Goal: Task Accomplishment & Management: Manage account settings

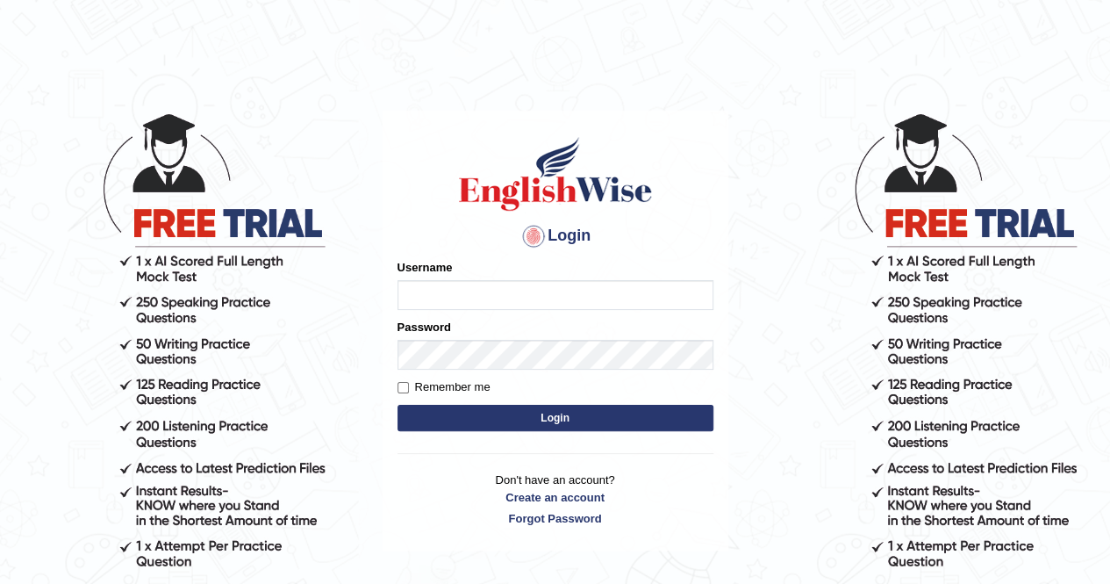
type input "genevbarz71"
click at [576, 415] on button "Login" at bounding box center [556, 418] width 316 height 26
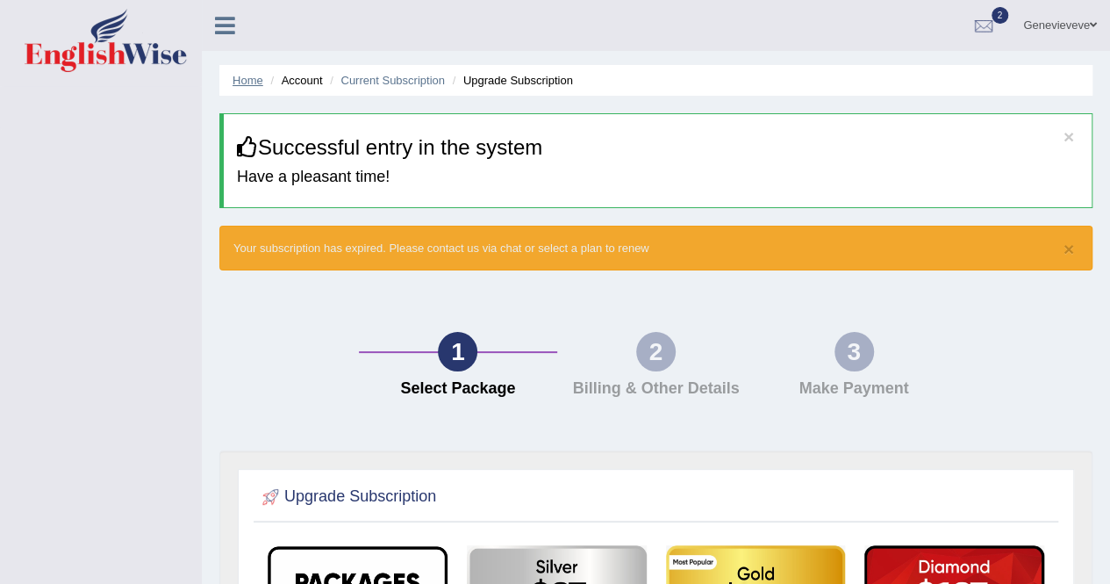
click at [250, 79] on link "Home" at bounding box center [248, 80] width 31 height 13
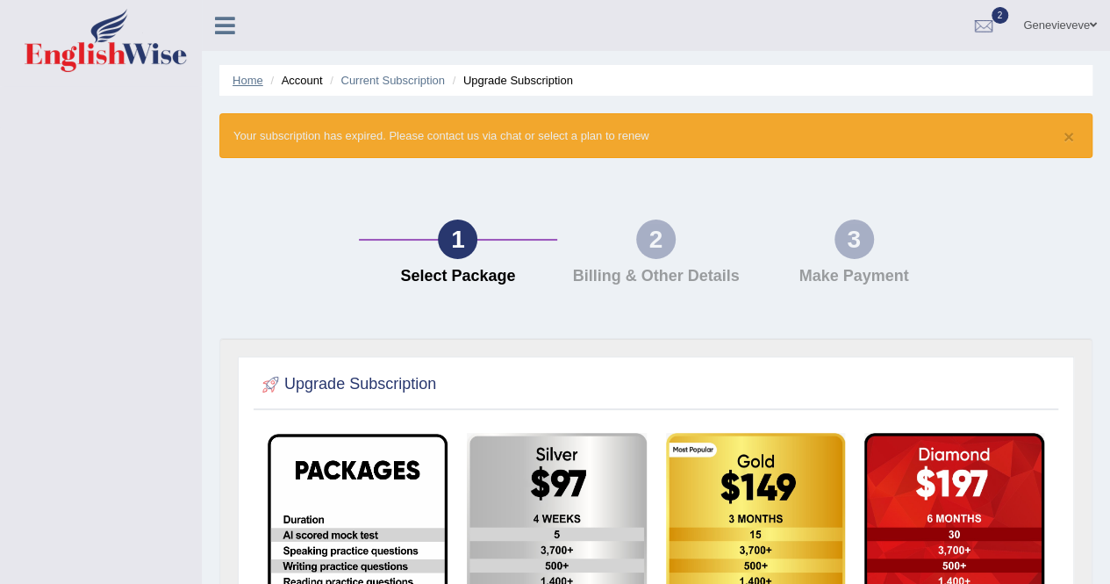
click at [246, 77] on link "Home" at bounding box center [248, 80] width 31 height 13
click at [1091, 27] on span at bounding box center [1093, 24] width 7 height 11
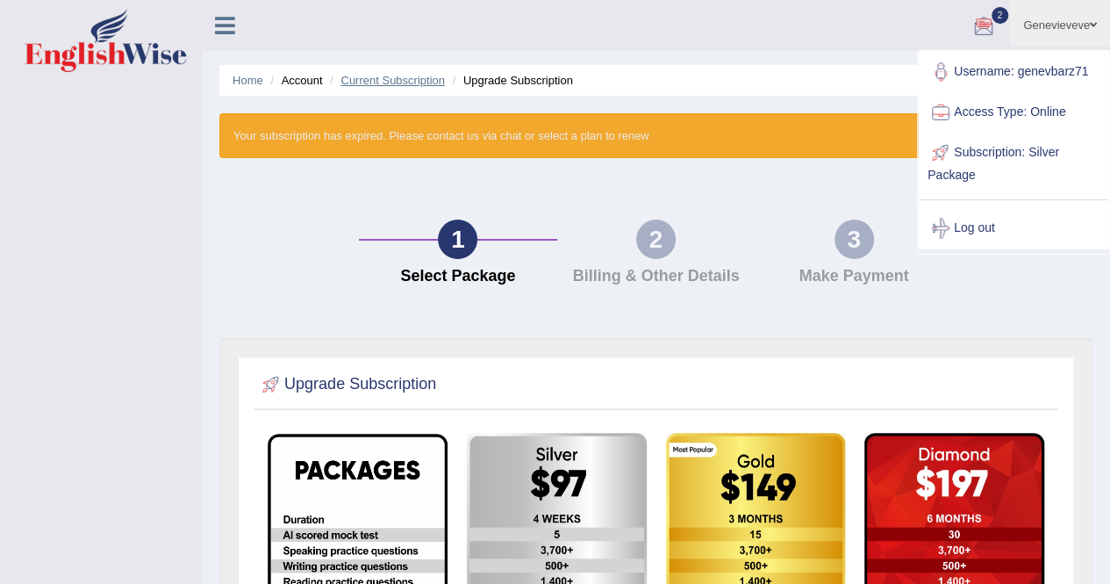
drag, startPoint x: 295, startPoint y: 82, endPoint x: 341, endPoint y: 82, distance: 45.6
click at [295, 82] on li "Account" at bounding box center [294, 80] width 56 height 17
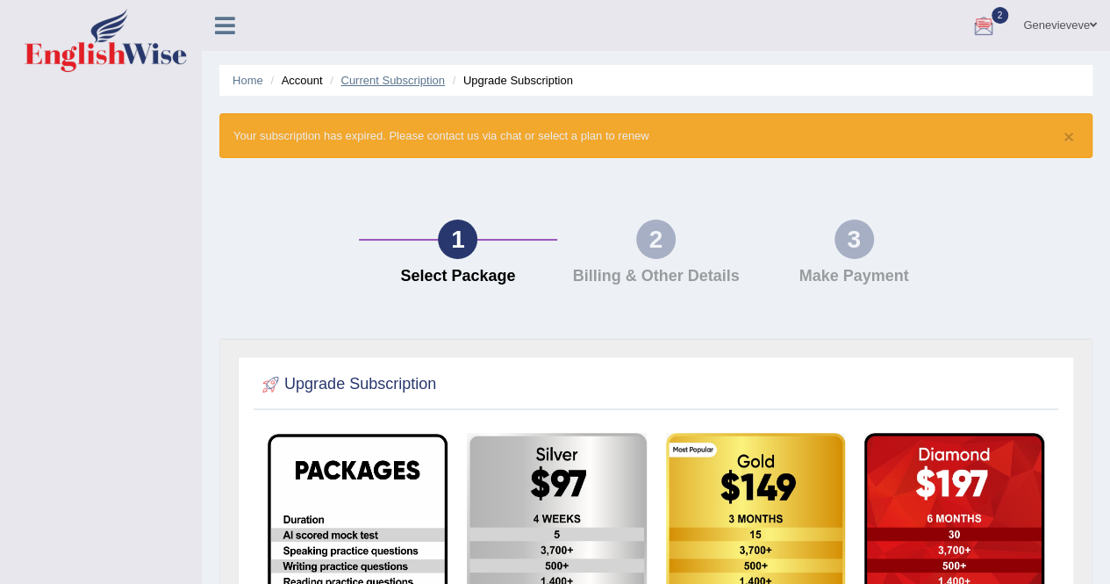
click at [381, 75] on link "Current Subscription" at bounding box center [393, 80] width 104 height 13
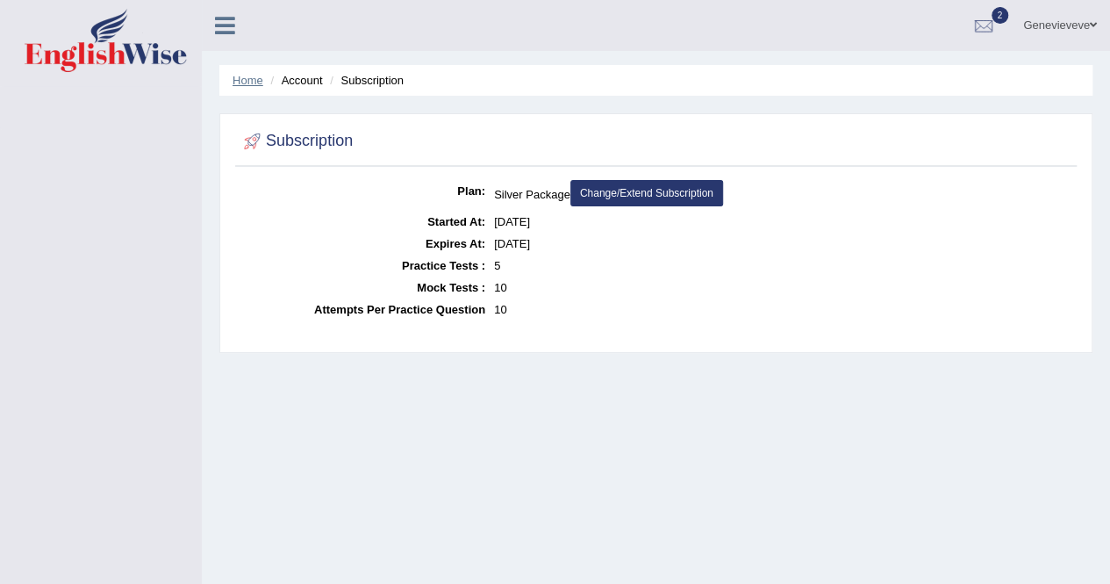
drag, startPoint x: 0, startPoint y: 0, endPoint x: 246, endPoint y: 83, distance: 259.2
click at [246, 83] on link "Home" at bounding box center [248, 80] width 31 height 13
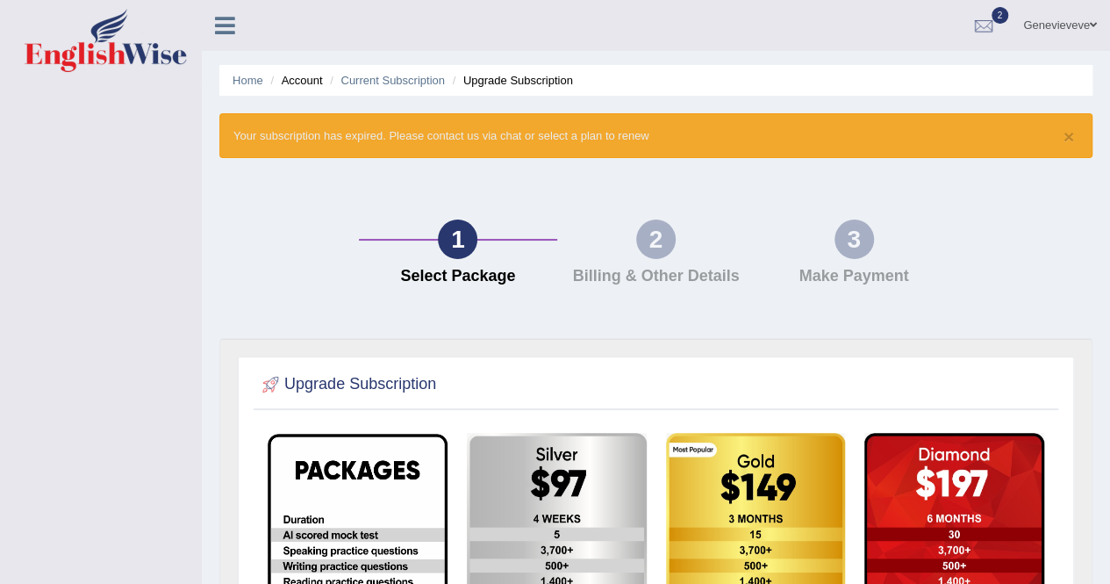
click at [225, 22] on icon at bounding box center [225, 25] width 20 height 23
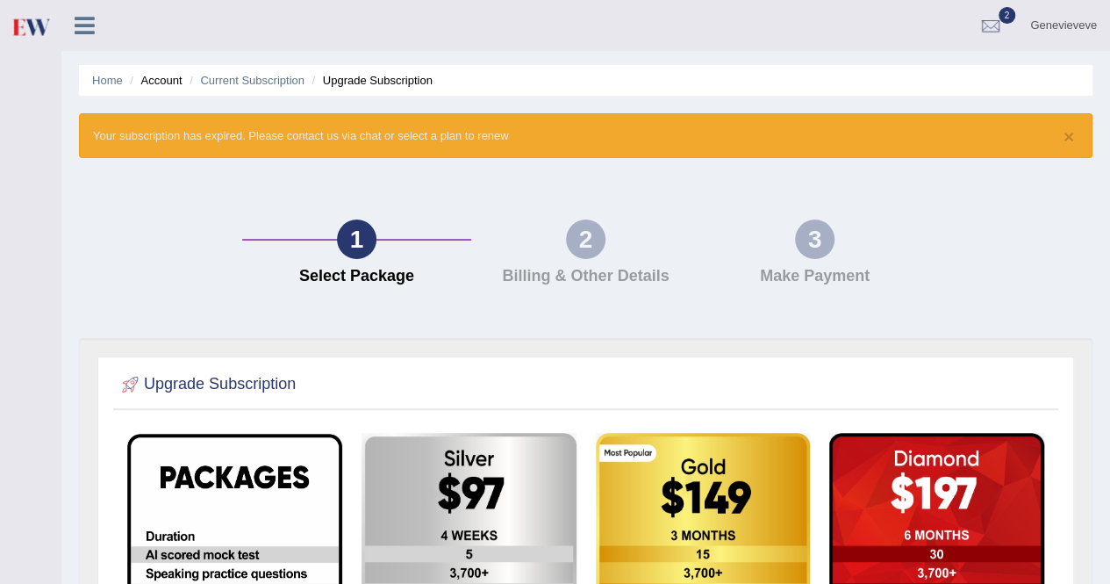
click at [82, 24] on icon at bounding box center [85, 25] width 20 height 23
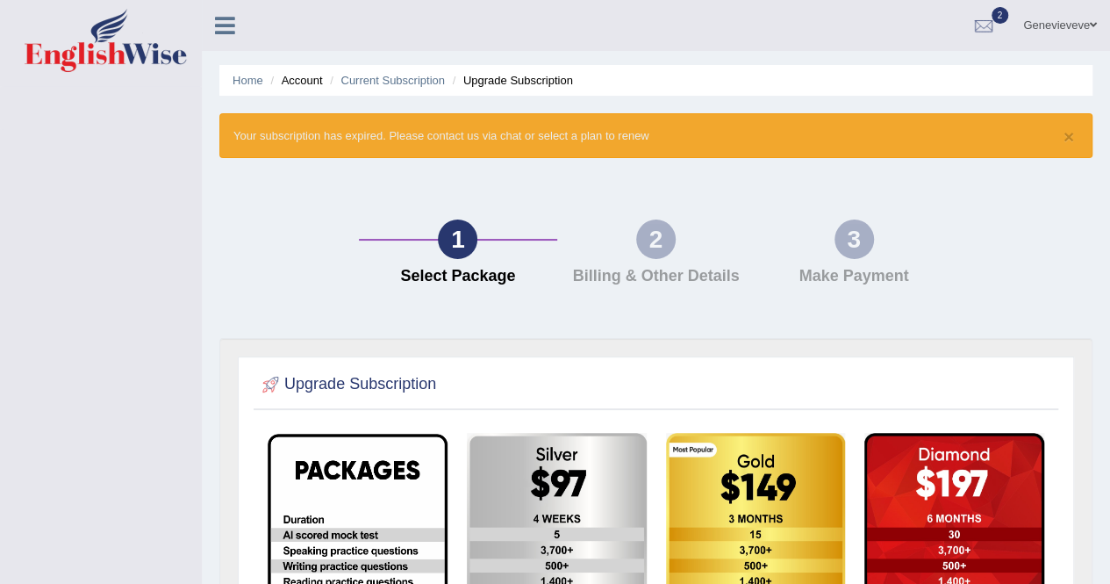
click at [225, 20] on icon at bounding box center [225, 25] width 20 height 23
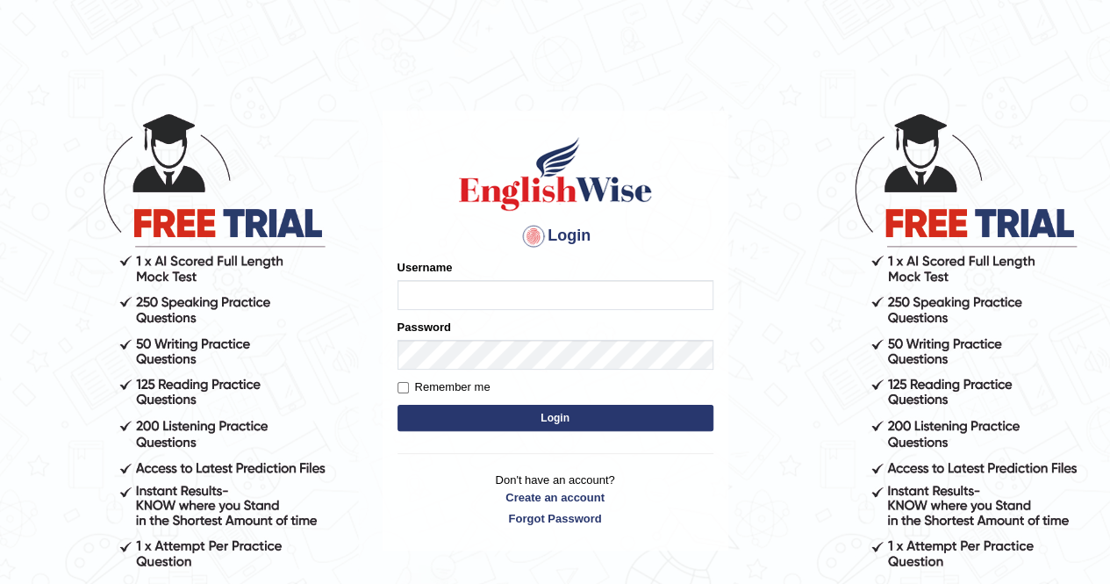
type input "genevbarz71"
click at [571, 410] on button "Login" at bounding box center [556, 418] width 316 height 26
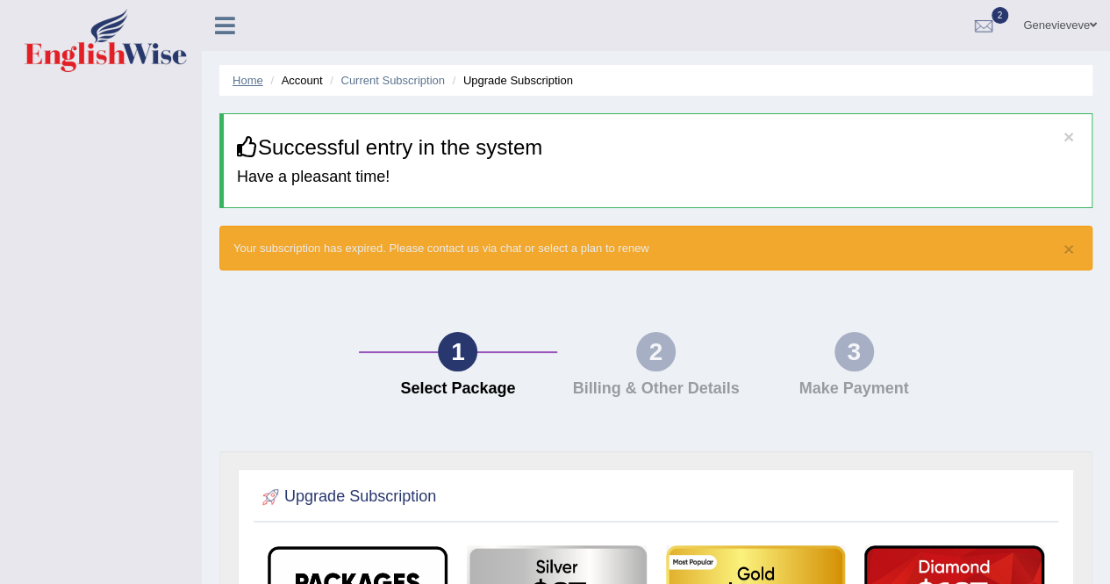
click at [241, 85] on link "Home" at bounding box center [248, 80] width 31 height 13
